Goal: Find specific page/section: Locate a particular part of the current website

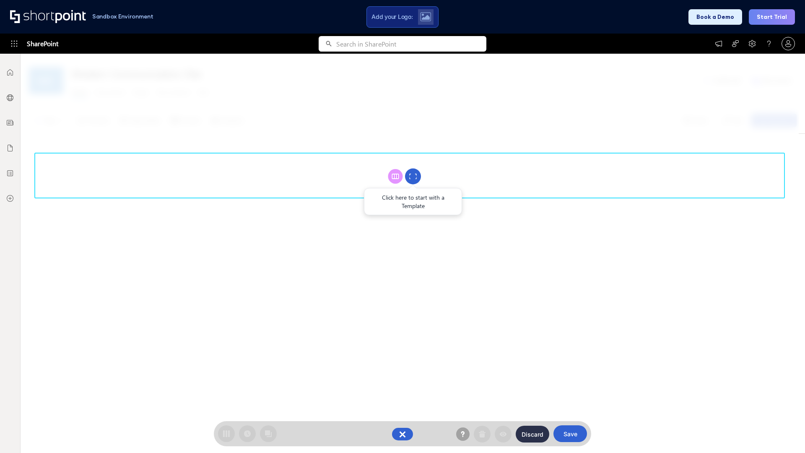
click at [413, 176] on circle at bounding box center [413, 177] width 16 height 16
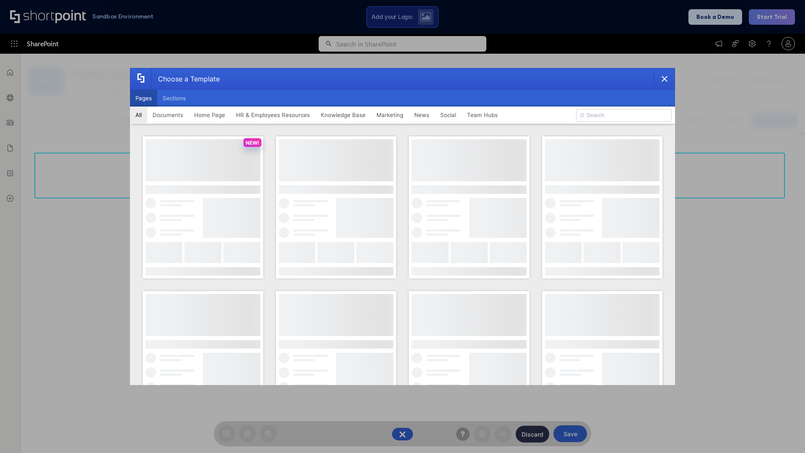
click at [143, 98] on button "Pages" at bounding box center [143, 98] width 27 height 17
type input "Social Layout 2"
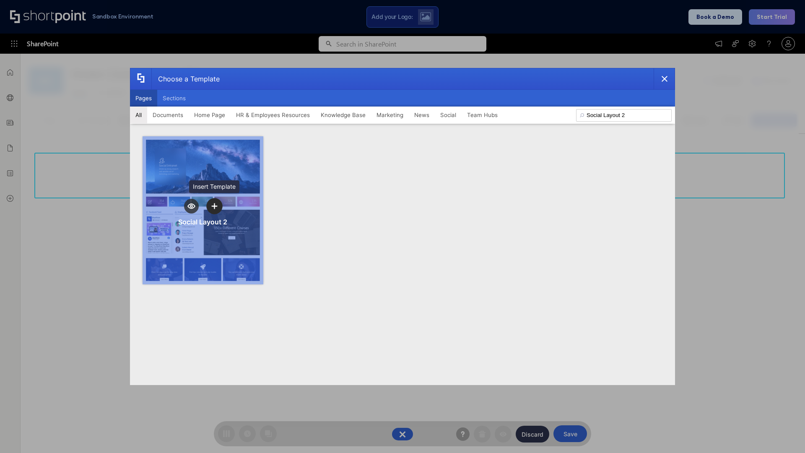
click at [214, 206] on icon "template selector" at bounding box center [214, 206] width 6 height 6
